Goal: Register for event/course

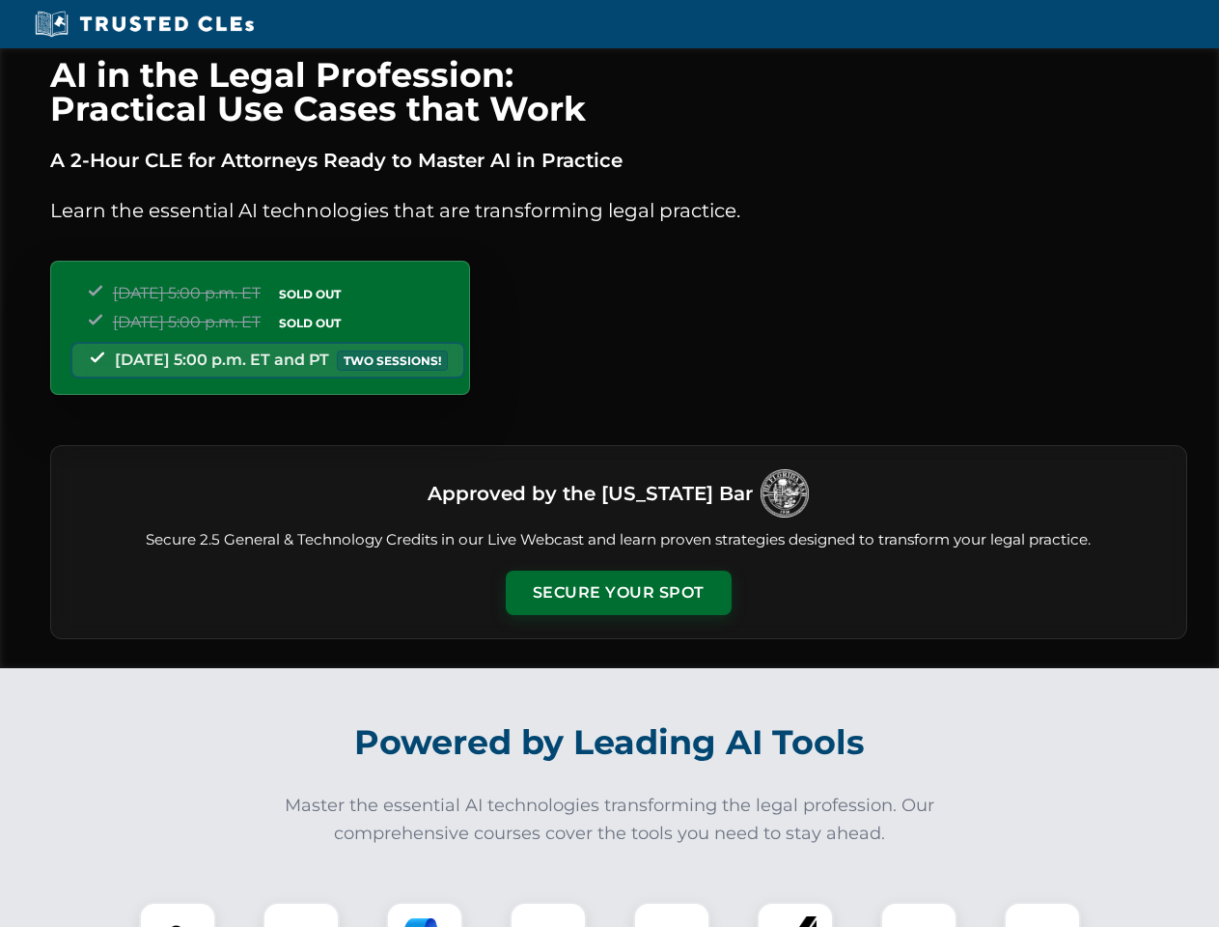
click at [618, 593] on button "Secure Your Spot" at bounding box center [619, 592] width 226 height 44
click at [178, 914] on img at bounding box center [178, 940] width 56 height 56
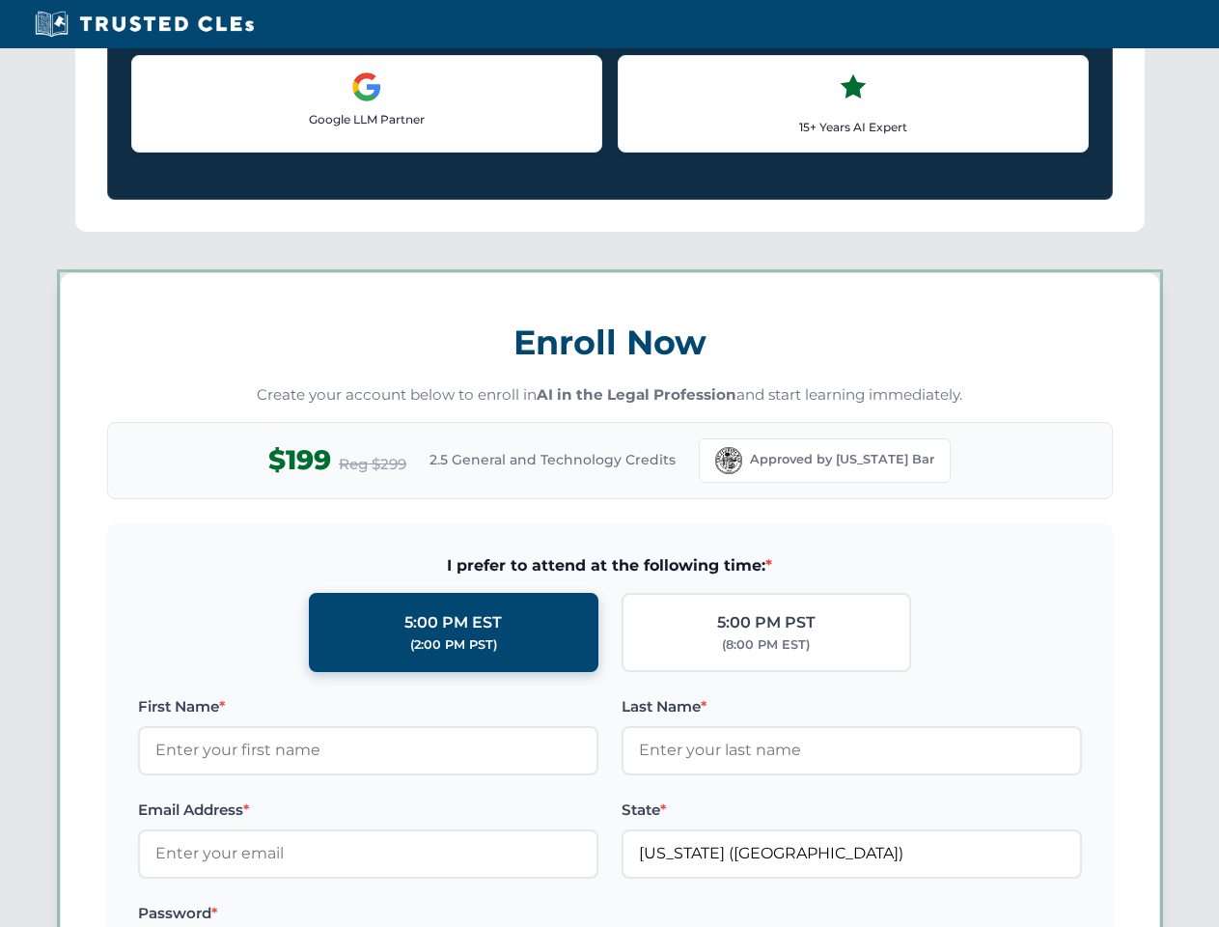
click at [425, 914] on label "Password *" at bounding box center [368, 912] width 460 height 23
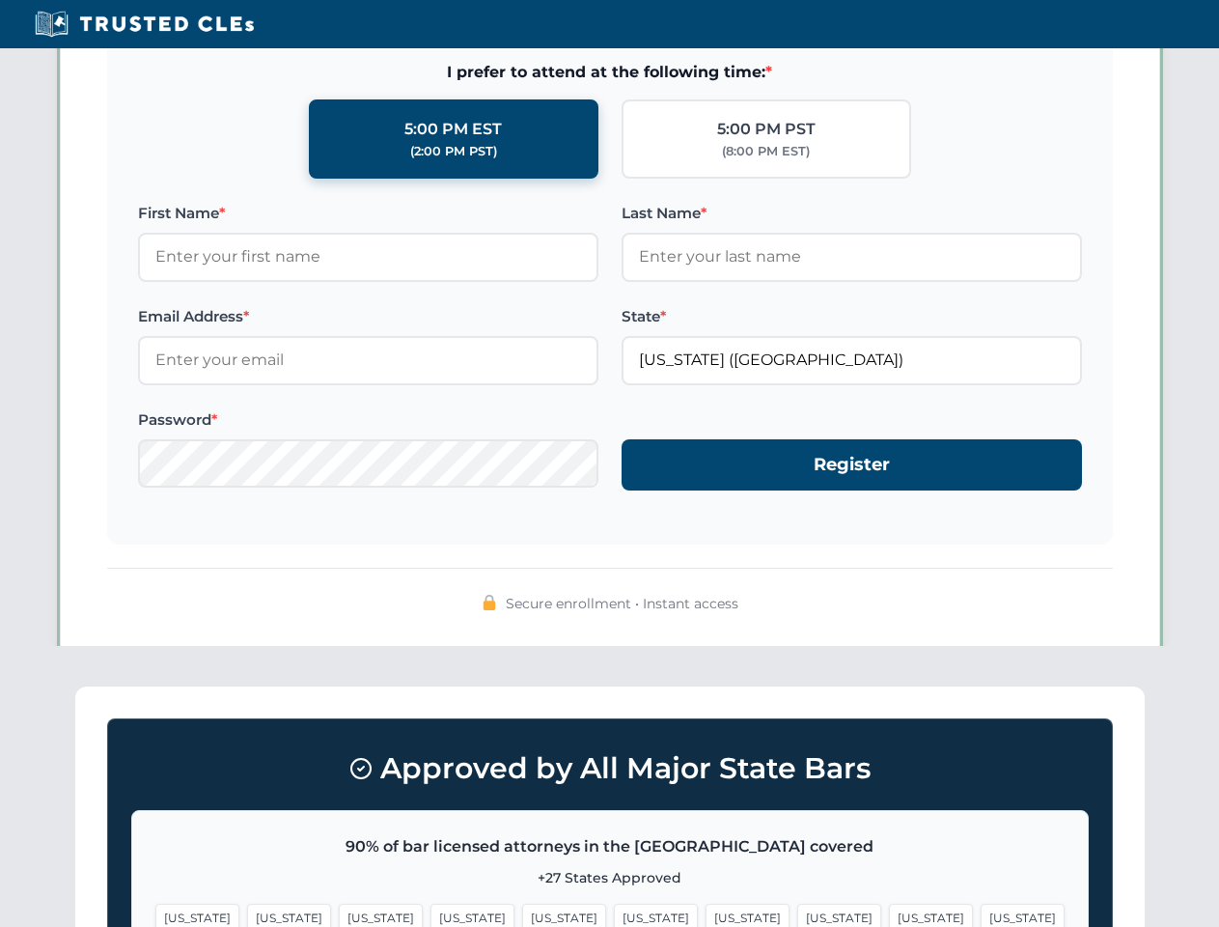
click at [889, 914] on span "[US_STATE]" at bounding box center [931, 917] width 84 height 28
